Goal: Check status: Check status

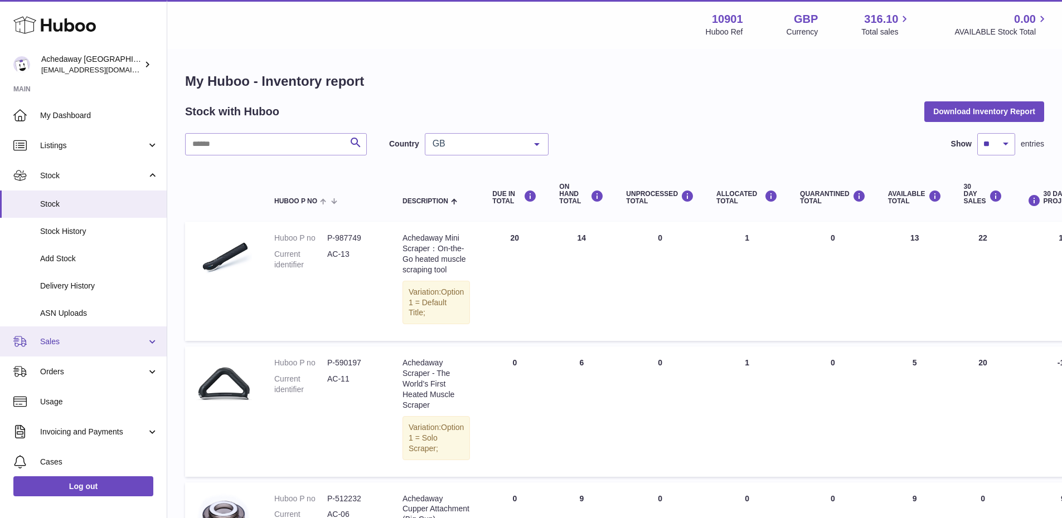
click at [83, 342] on span "Sales" at bounding box center [93, 342] width 106 height 11
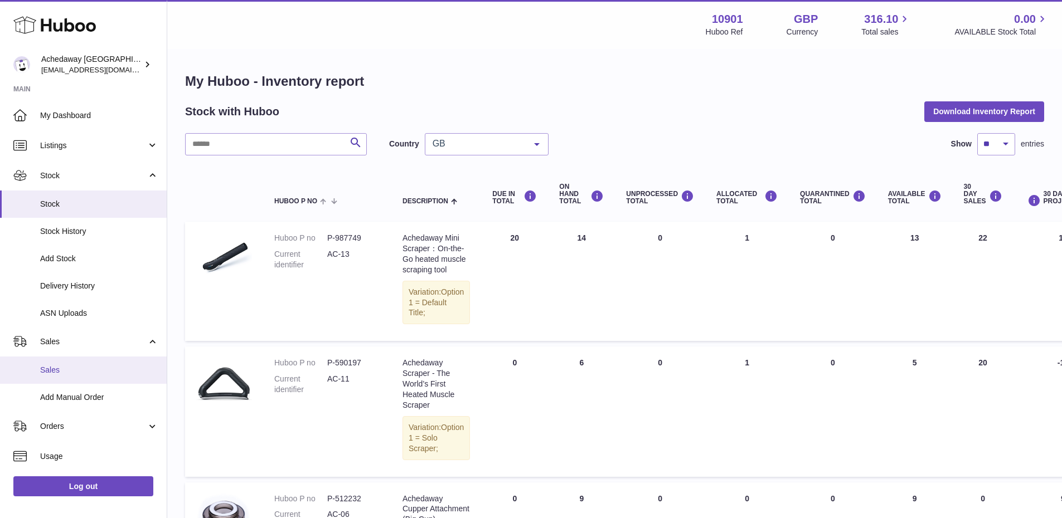
click at [91, 377] on link "Sales" at bounding box center [83, 370] width 167 height 27
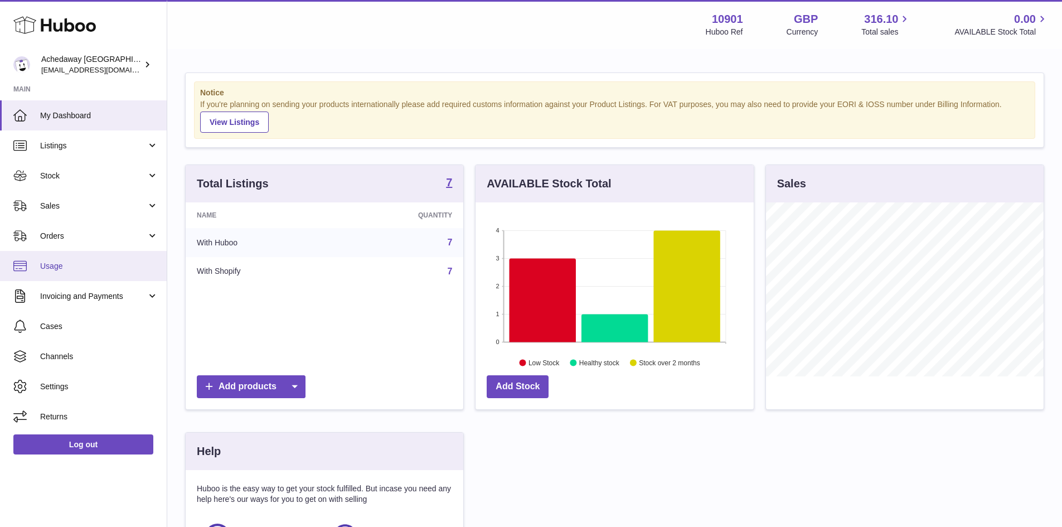
scroll to position [174, 278]
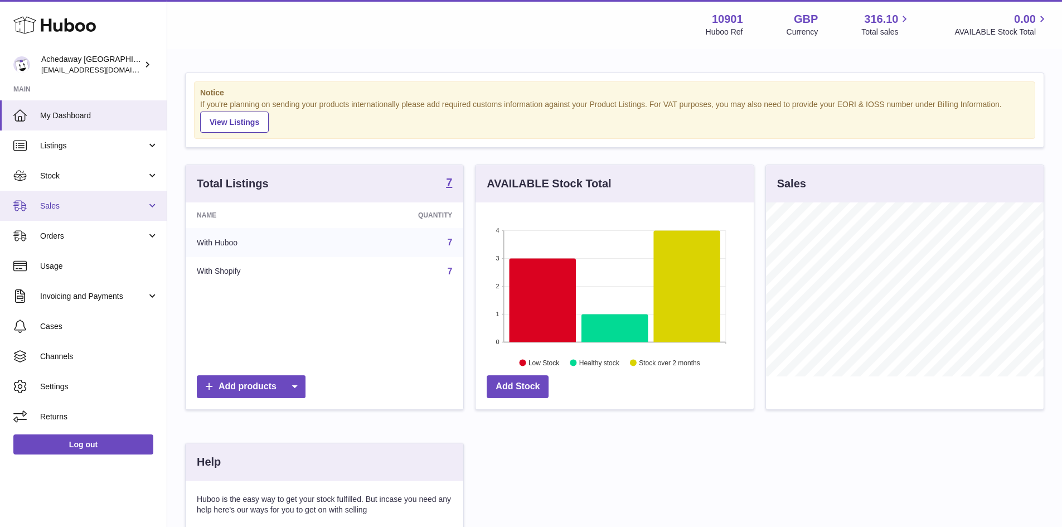
click at [86, 205] on span "Sales" at bounding box center [93, 206] width 106 height 11
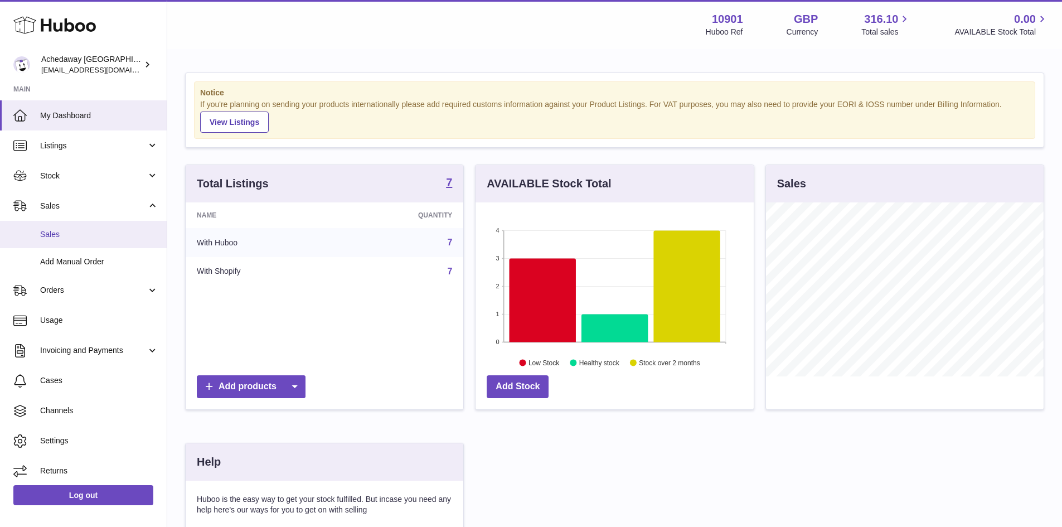
click at [85, 231] on span "Sales" at bounding box center [99, 234] width 118 height 11
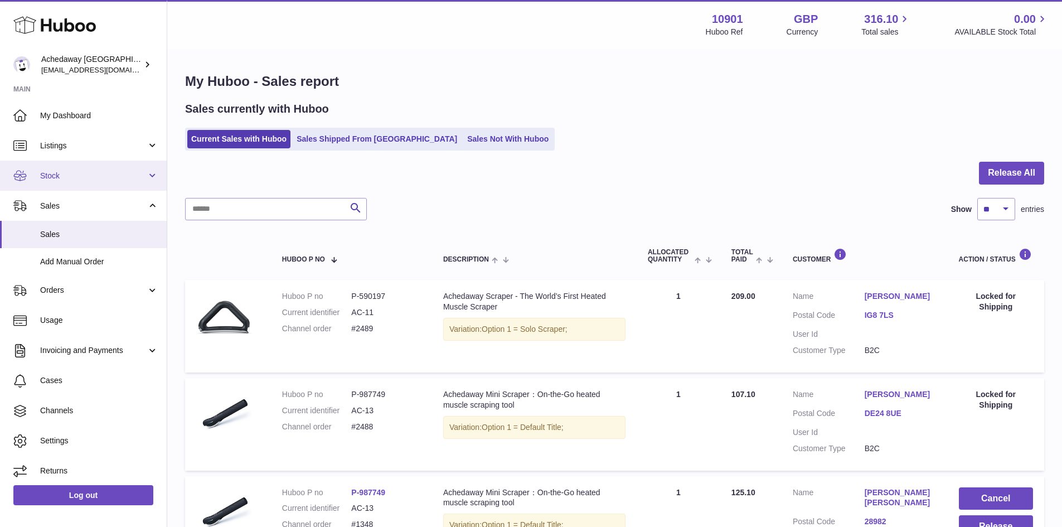
click at [117, 179] on span "Stock" at bounding box center [93, 176] width 106 height 11
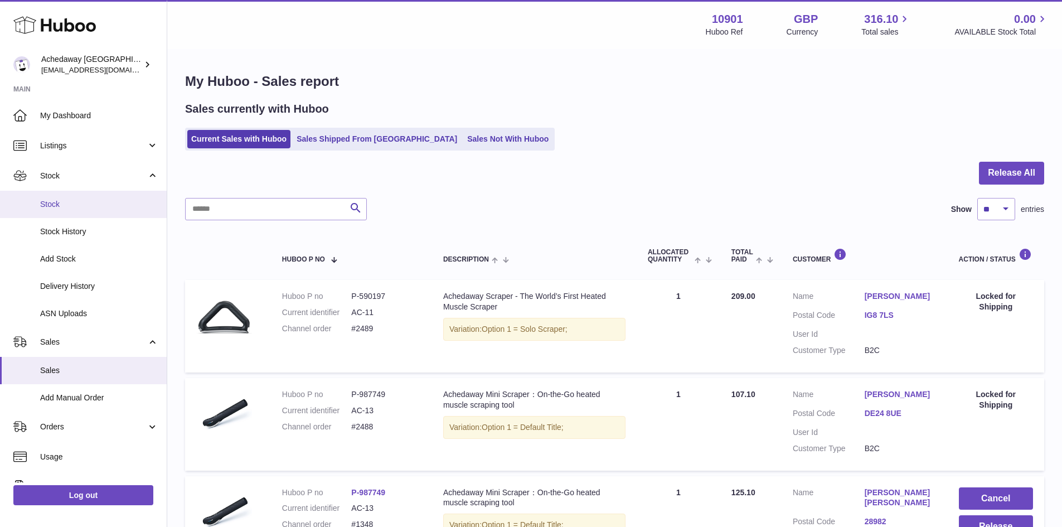
click at [114, 202] on span "Stock" at bounding box center [99, 204] width 118 height 11
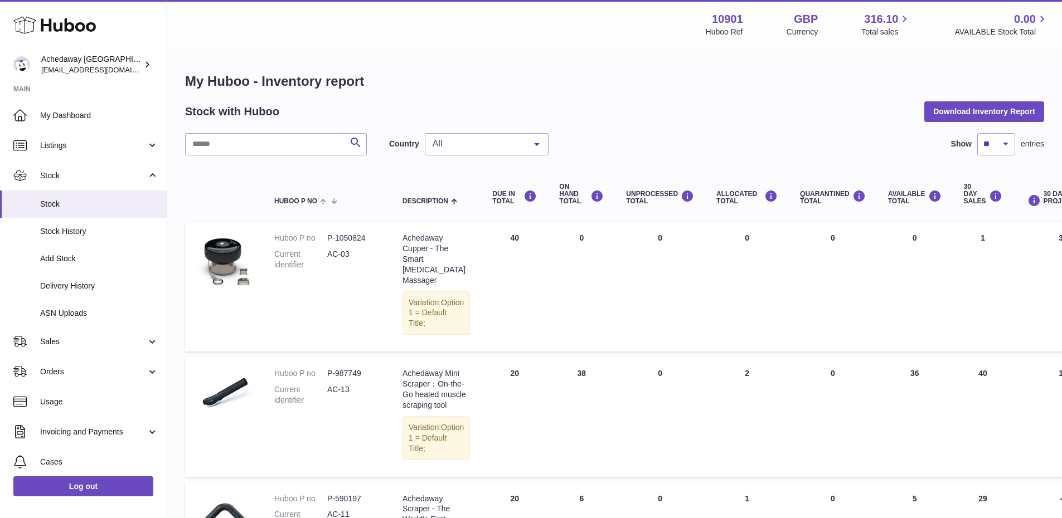
click at [510, 144] on span "All" at bounding box center [478, 143] width 96 height 11
click at [458, 204] on span "ES" at bounding box center [486, 211] width 123 height 22
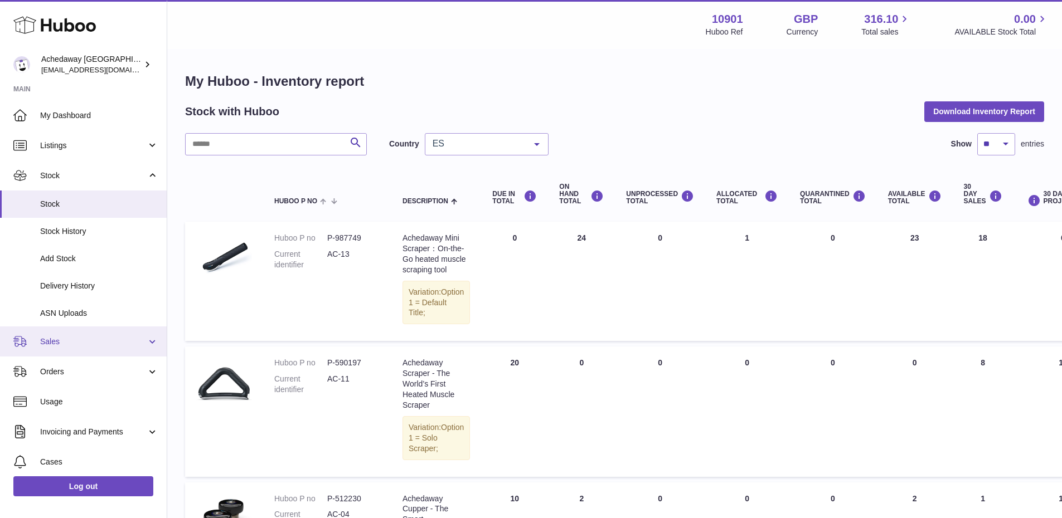
click at [75, 348] on link "Sales" at bounding box center [83, 342] width 167 height 30
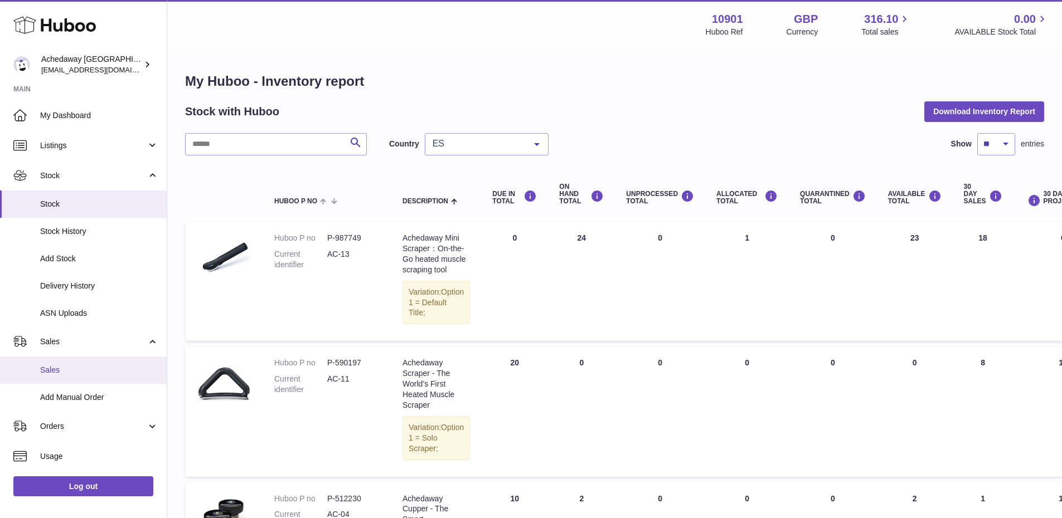
click at [91, 376] on link "Sales" at bounding box center [83, 370] width 167 height 27
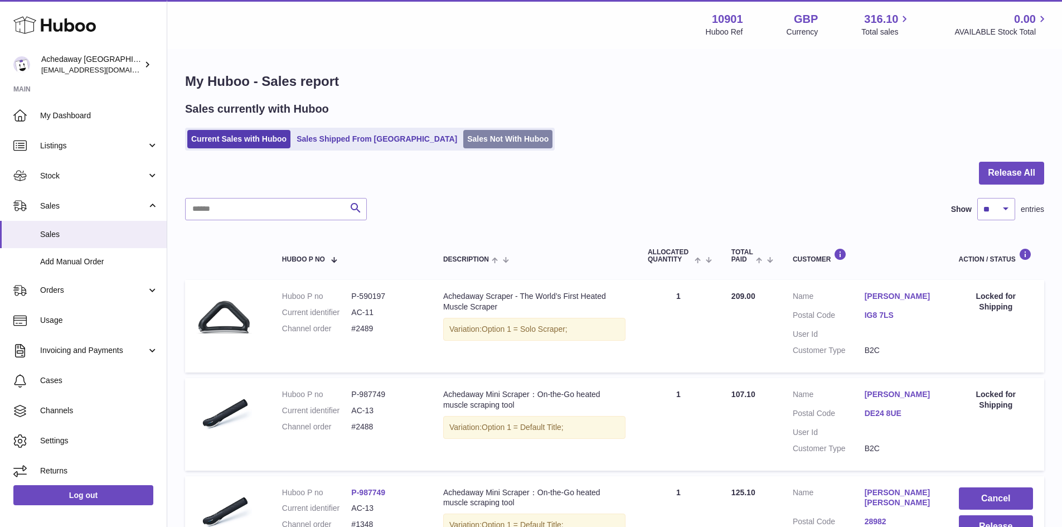
click at [463, 146] on link "Sales Not With Huboo" at bounding box center [507, 139] width 89 height 18
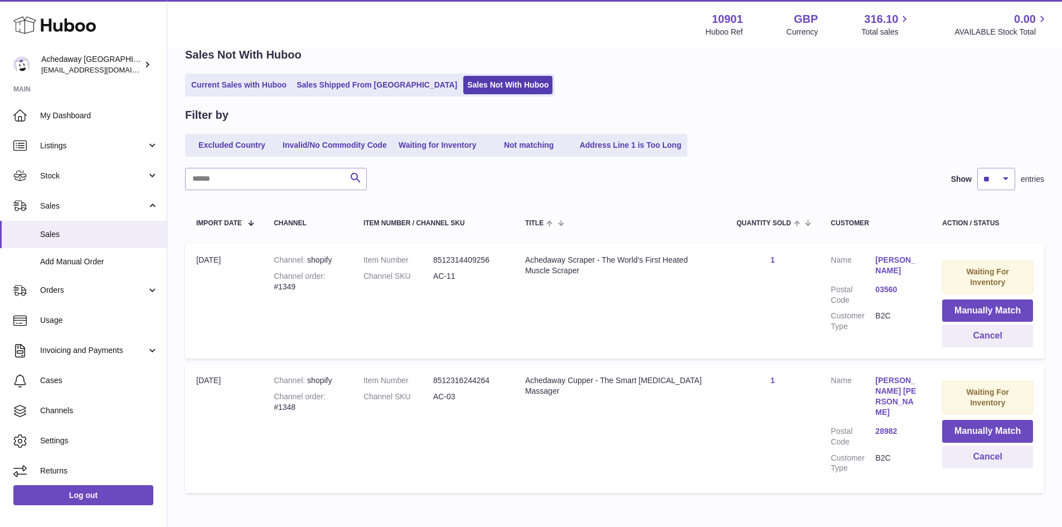
scroll to position [106, 0]
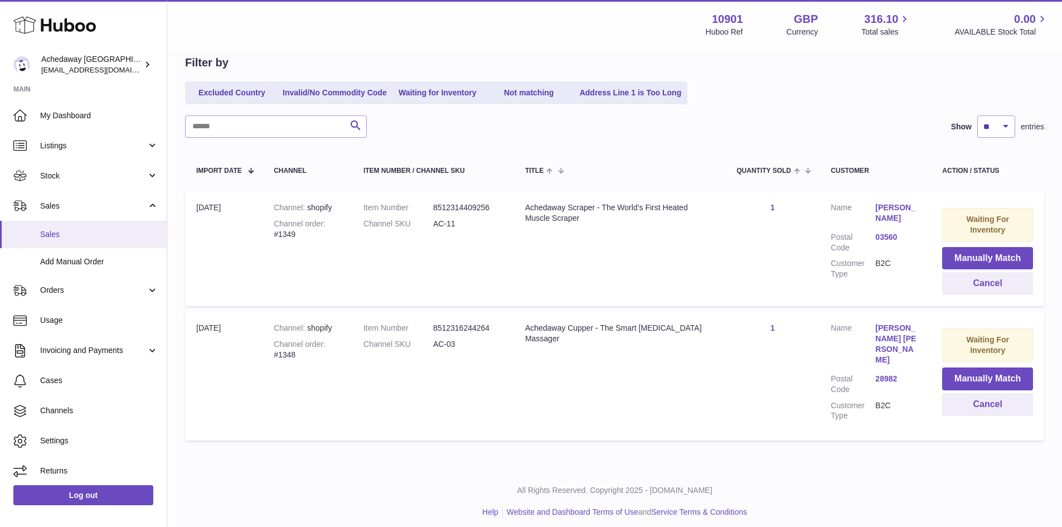
click at [100, 242] on link "Sales" at bounding box center [83, 234] width 167 height 27
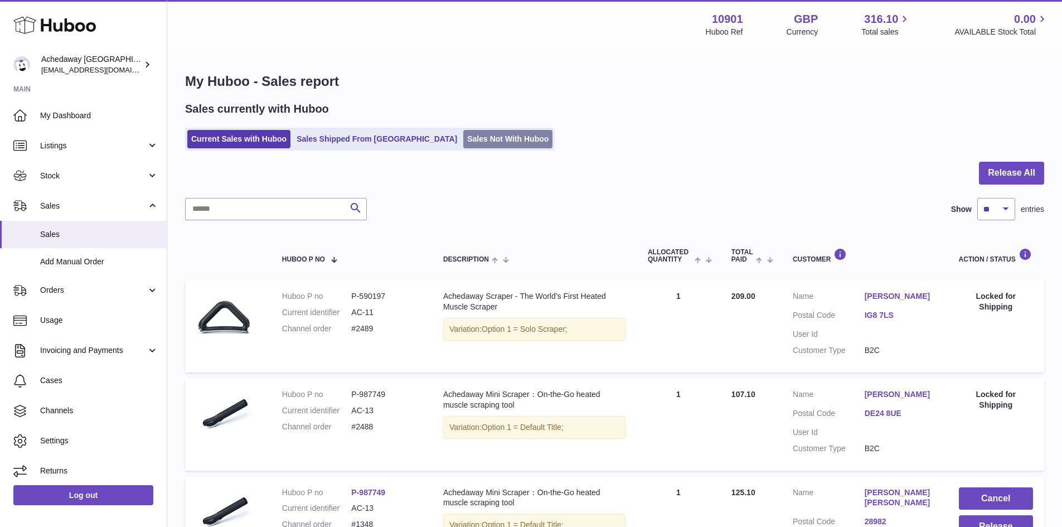
click at [463, 137] on link "Sales Not With Huboo" at bounding box center [507, 139] width 89 height 18
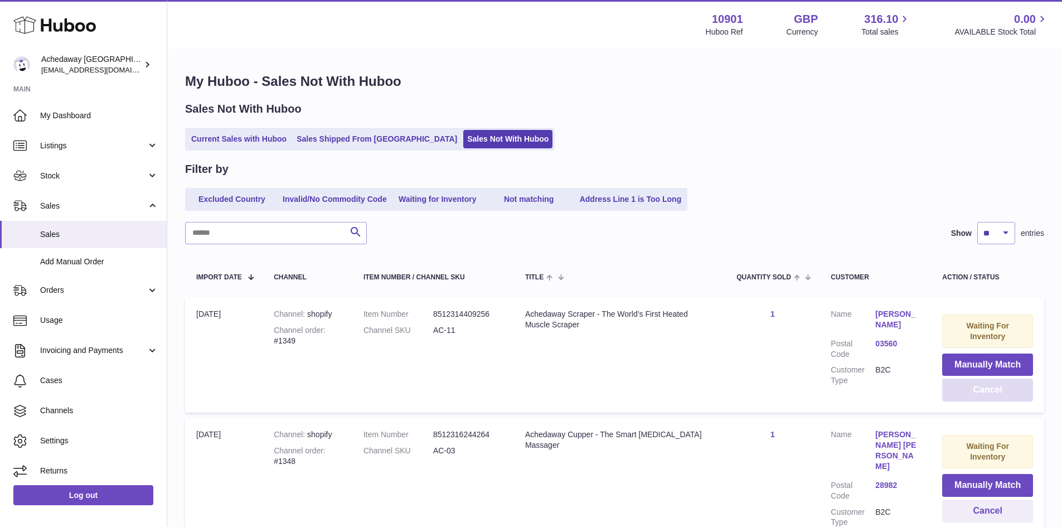
click at [967, 389] on button "Cancel" at bounding box center [987, 390] width 91 height 23
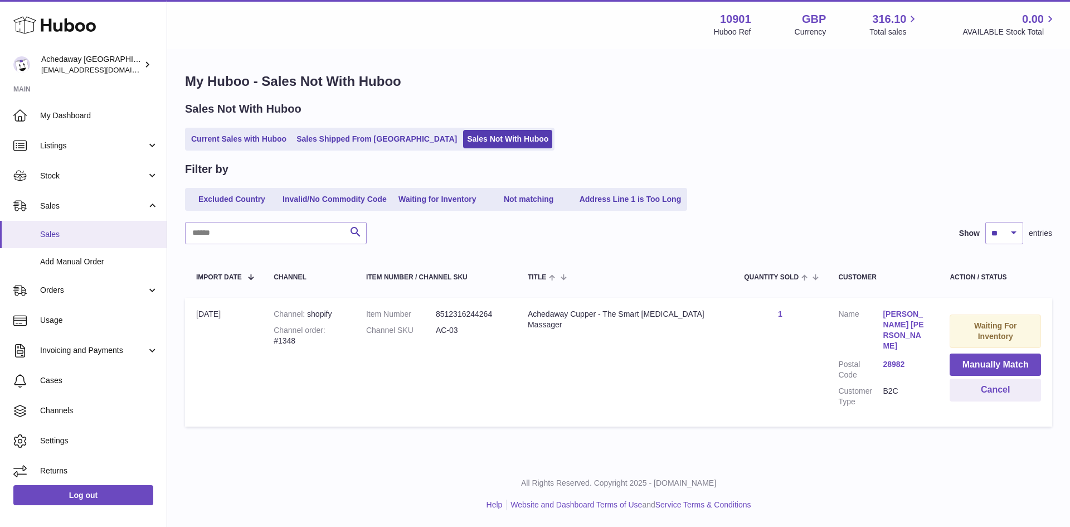
click at [62, 234] on span "Sales" at bounding box center [99, 234] width 118 height 11
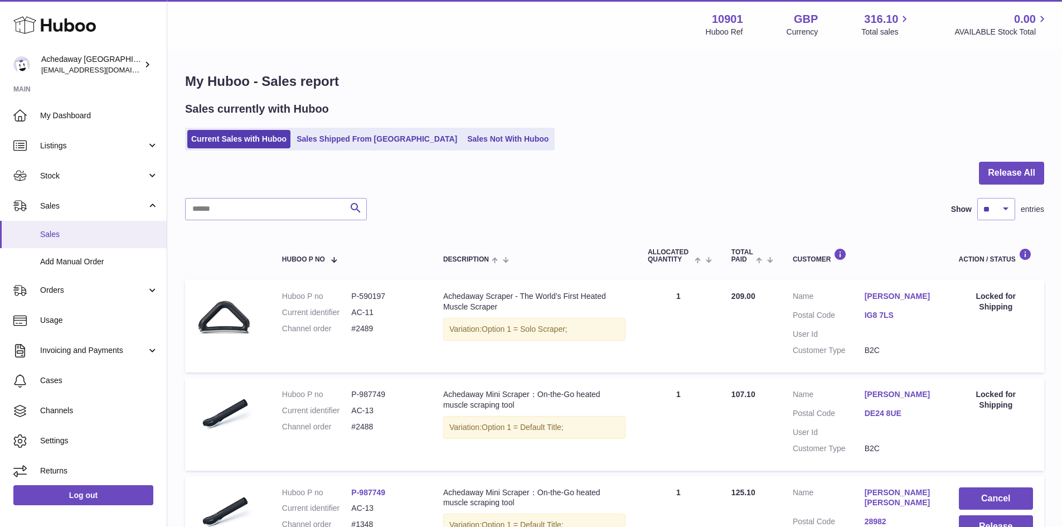
click at [98, 223] on link "Sales" at bounding box center [83, 234] width 167 height 27
click at [35, 234] on link "Sales" at bounding box center [83, 234] width 167 height 27
click at [96, 174] on span "Stock" at bounding box center [93, 176] width 106 height 11
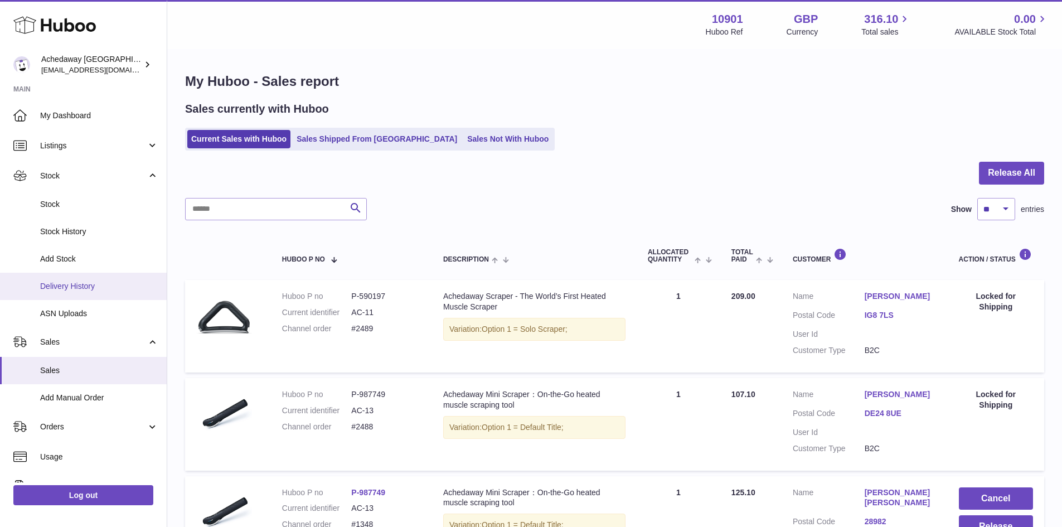
click at [94, 285] on span "Delivery History" at bounding box center [99, 286] width 118 height 11
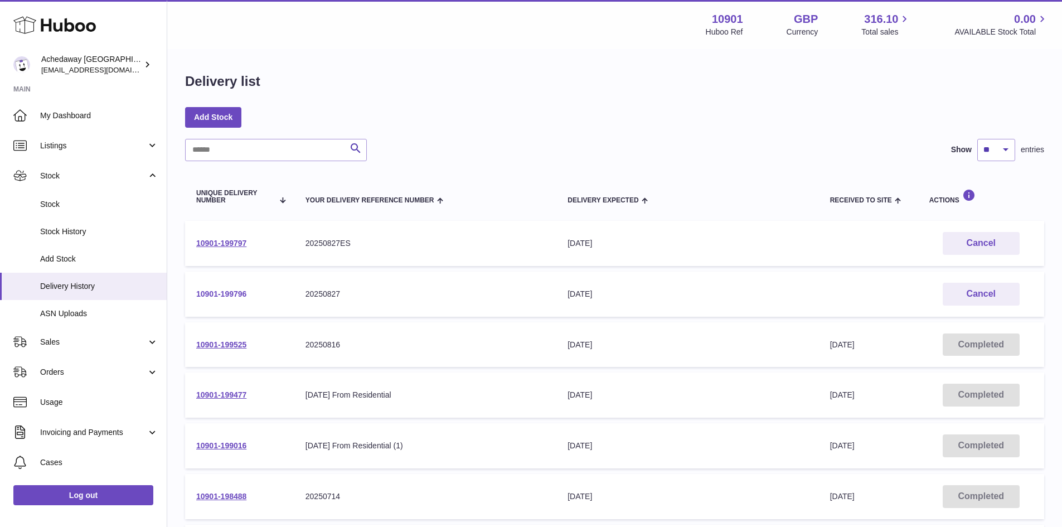
click at [216, 293] on link "10901-199796" at bounding box center [221, 293] width 50 height 9
click at [220, 237] on td "10901-199797" at bounding box center [239, 243] width 109 height 45
click at [222, 241] on link "10901-199797" at bounding box center [221, 243] width 50 height 9
click at [67, 212] on link "Stock" at bounding box center [83, 204] width 167 height 27
